Goal: Information Seeking & Learning: Compare options

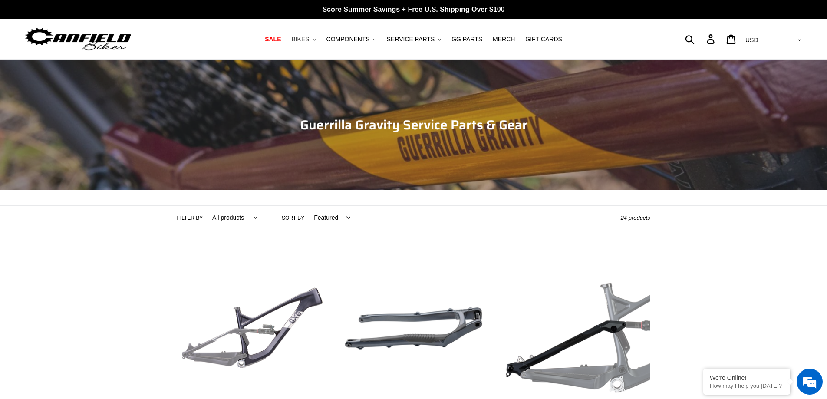
click at [320, 42] on button "BIKES .cls-1{fill:#231f20}" at bounding box center [303, 39] width 33 height 12
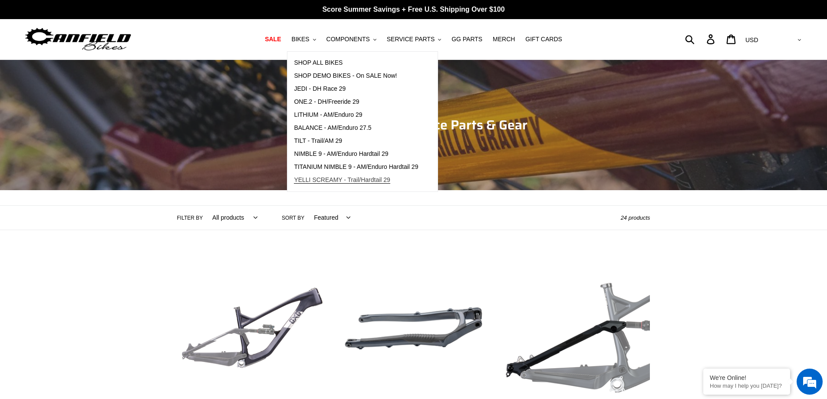
click at [355, 180] on span "YELLI SCREAMY - Trail/Hardtail 29" at bounding box center [342, 179] width 96 height 7
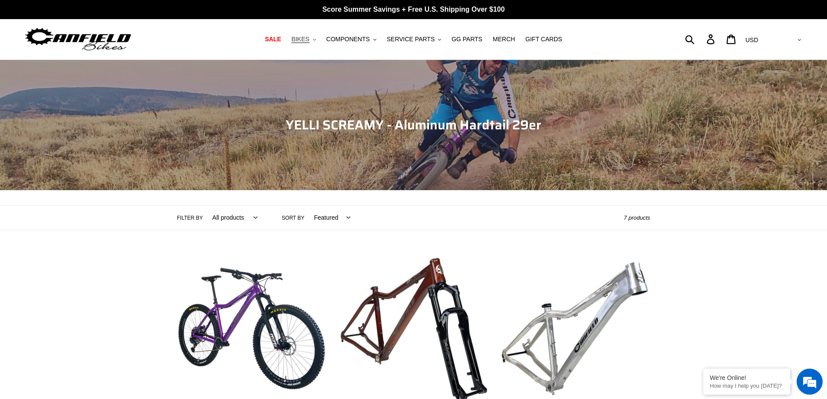
click at [309, 39] on span "BIKES" at bounding box center [300, 39] width 18 height 7
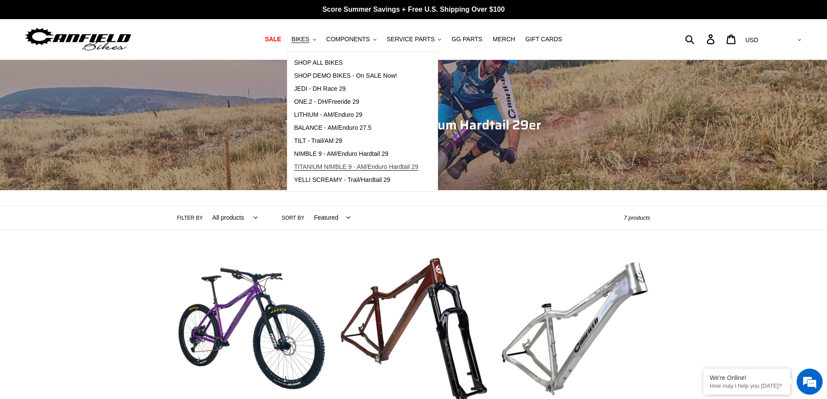
click at [376, 163] on span "TITANIUM NIMBLE 9 - AM/Enduro Hardtail 29" at bounding box center [356, 166] width 124 height 7
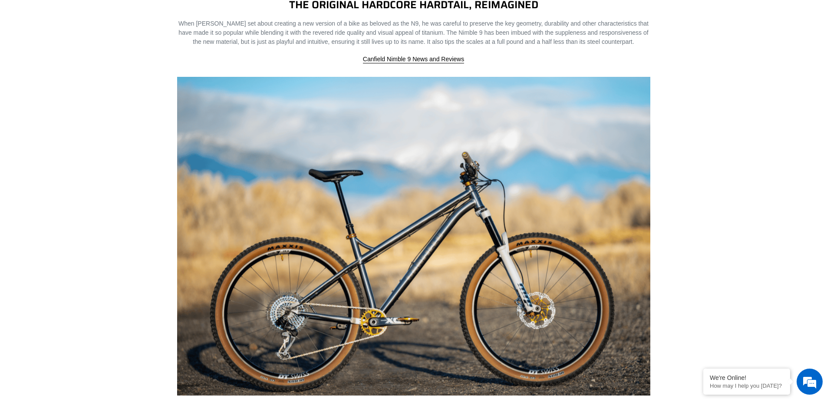
scroll to position [521, 0]
